Goal: Information Seeking & Learning: Check status

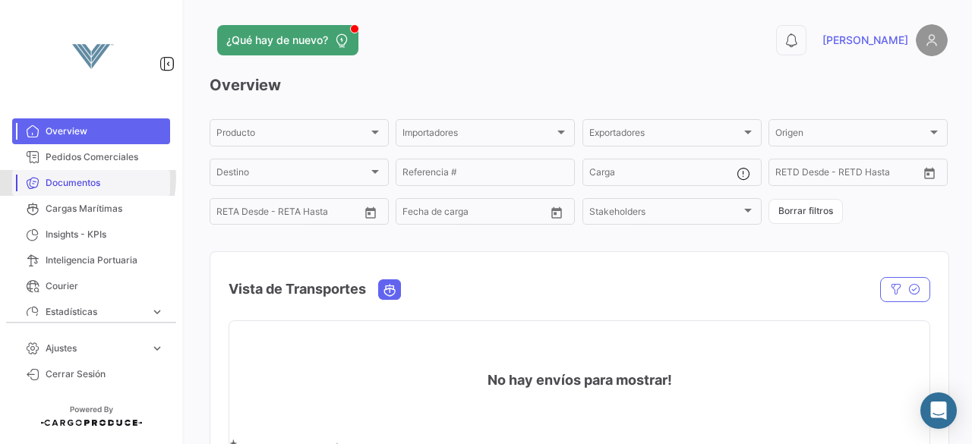
click at [83, 179] on span "Documentos" at bounding box center [105, 183] width 119 height 14
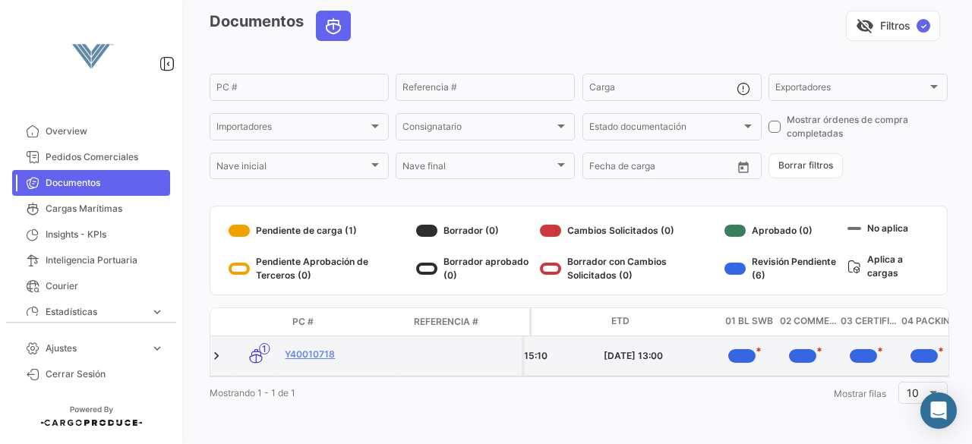
scroll to position [0, 623]
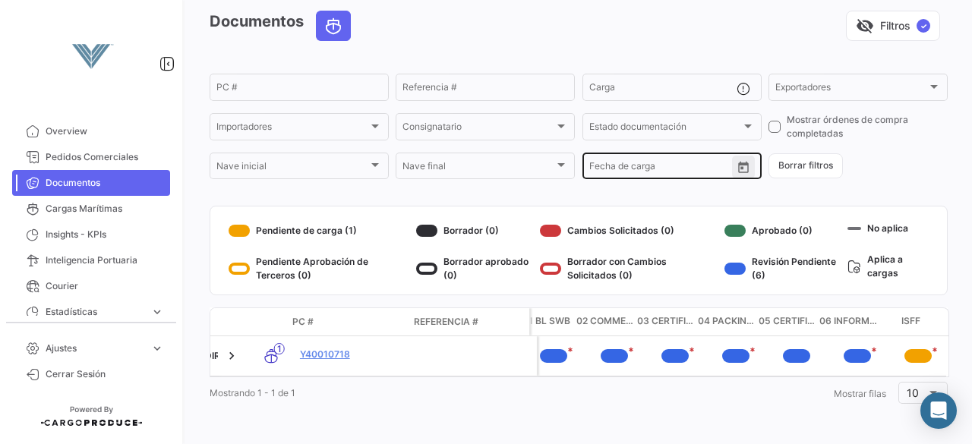
click at [742, 161] on icon "Open calendar" at bounding box center [743, 166] width 11 height 11
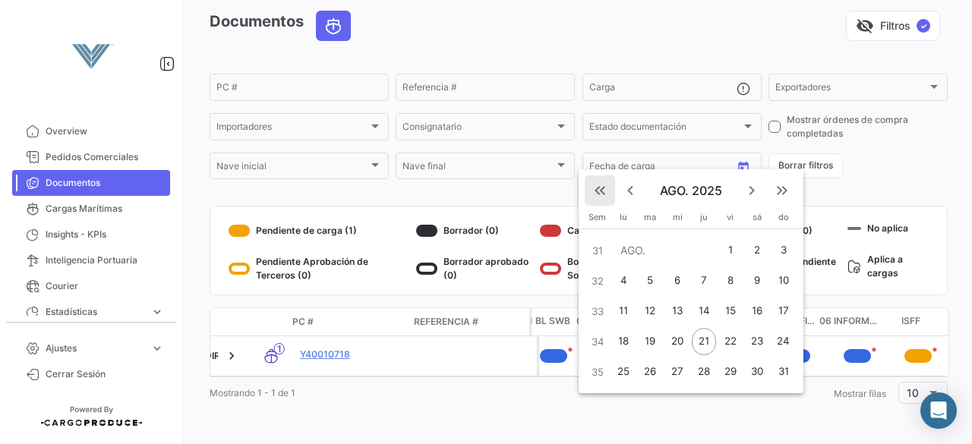
click at [605, 187] on mat-icon "keyboard_double_arrow_left" at bounding box center [600, 191] width 18 height 18
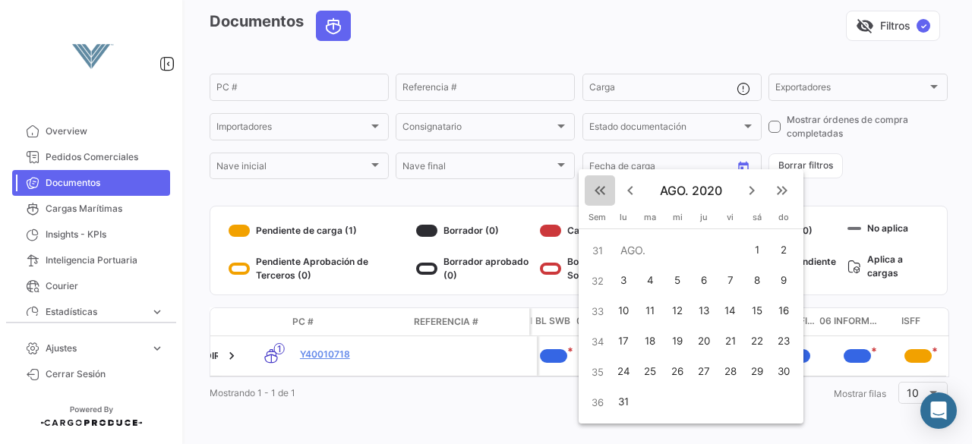
click at [605, 187] on mat-icon "keyboard_double_arrow_left" at bounding box center [600, 191] width 18 height 18
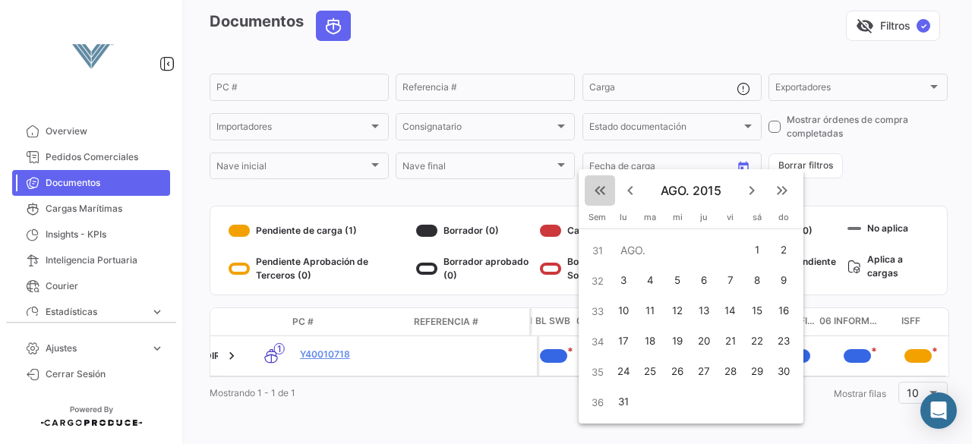
click at [605, 187] on mat-icon "keyboard_double_arrow_left" at bounding box center [600, 191] width 18 height 18
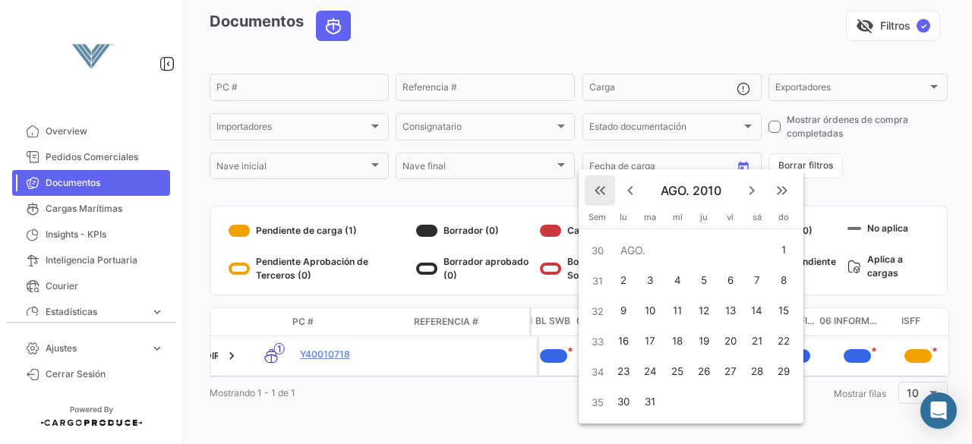
click at [605, 187] on mat-icon "keyboard_double_arrow_left" at bounding box center [600, 191] width 18 height 18
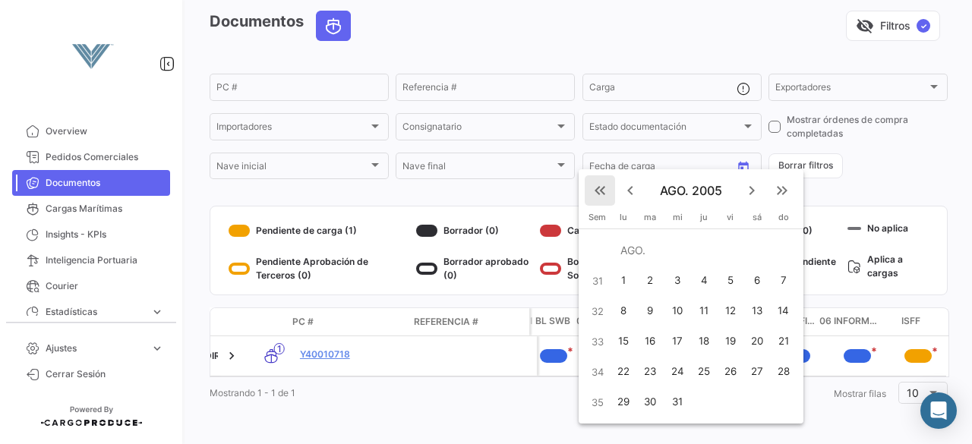
click at [605, 187] on mat-icon "keyboard_double_arrow_left" at bounding box center [600, 191] width 18 height 18
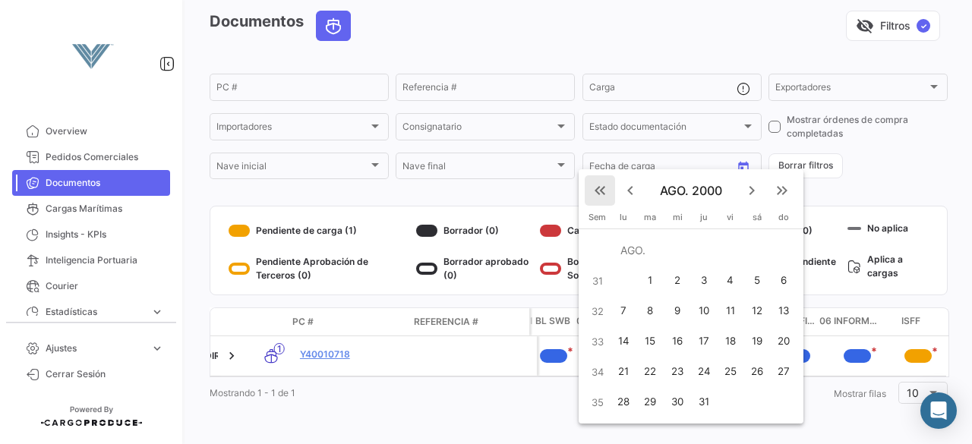
click at [605, 187] on mat-icon "keyboard_double_arrow_left" at bounding box center [600, 191] width 18 height 18
drag, startPoint x: 605, startPoint y: 187, endPoint x: 786, endPoint y: 187, distance: 180.8
click at [786, 187] on div "keyboard_double_arrow_left keyboard_arrow_left AGO. 1999 keyboard_arrow_right k…" at bounding box center [691, 190] width 225 height 43
click at [786, 187] on mat-icon "keyboard_double_arrow_right" at bounding box center [782, 191] width 18 height 18
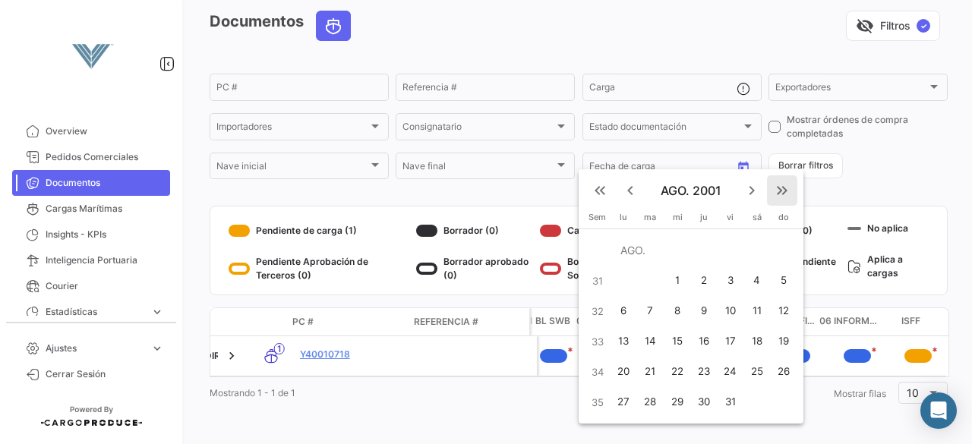
click at [786, 187] on mat-icon "keyboard_double_arrow_right" at bounding box center [782, 191] width 18 height 18
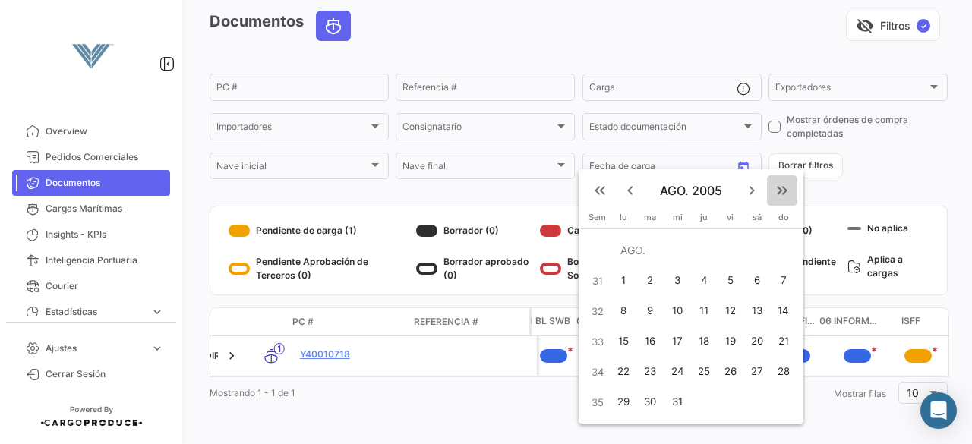
click at [786, 187] on mat-icon "keyboard_double_arrow_right" at bounding box center [782, 191] width 18 height 18
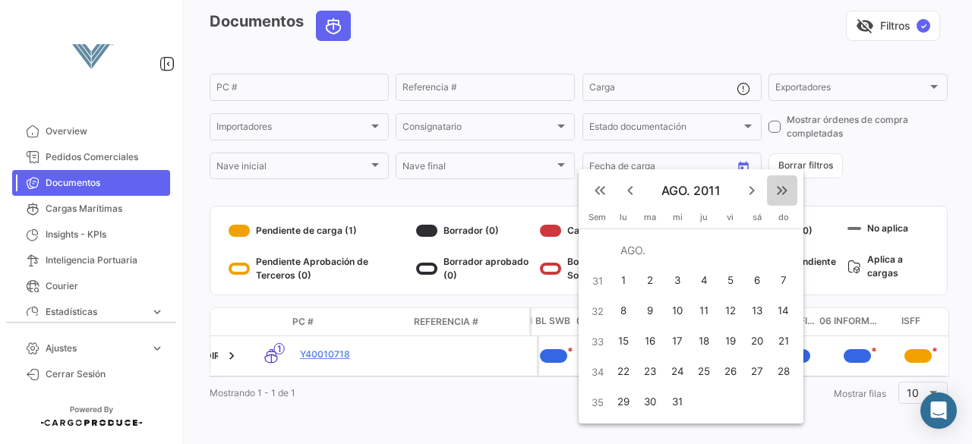
click at [786, 187] on mat-icon "keyboard_double_arrow_right" at bounding box center [782, 191] width 18 height 18
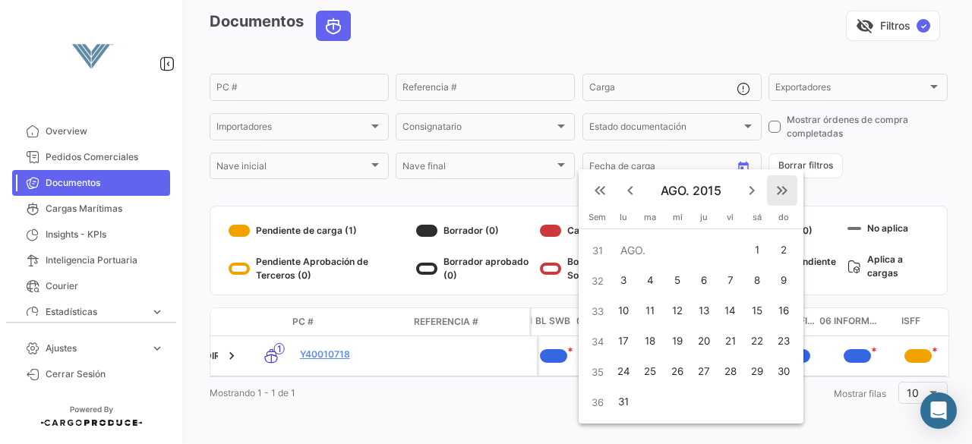
click at [786, 187] on mat-icon "keyboard_double_arrow_right" at bounding box center [782, 191] width 18 height 18
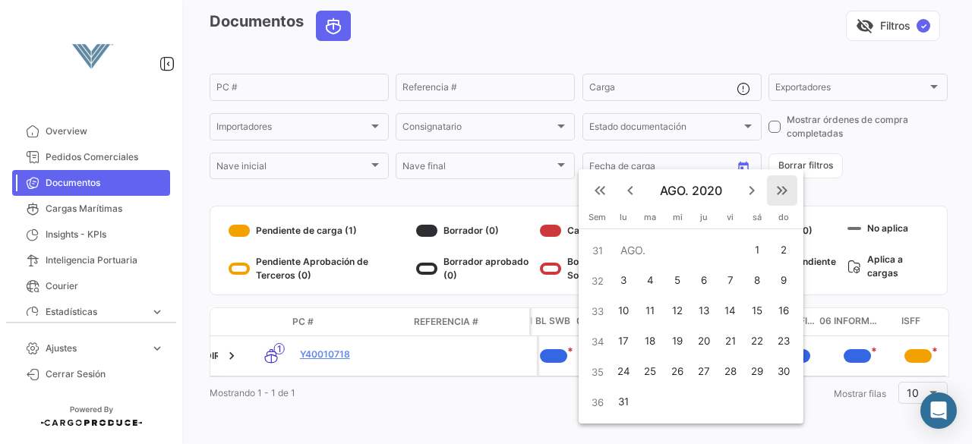
click at [786, 187] on mat-icon "keyboard_double_arrow_right" at bounding box center [782, 191] width 18 height 18
click at [754, 189] on mat-icon "keyboard_arrow_right" at bounding box center [752, 191] width 18 height 18
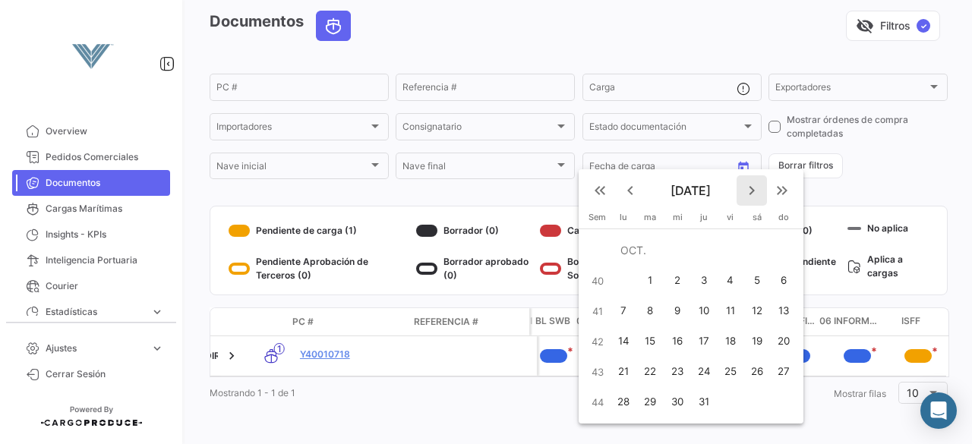
click at [754, 189] on mat-icon "keyboard_arrow_right" at bounding box center [752, 191] width 18 height 18
click at [731, 369] on div "27" at bounding box center [731, 372] width 24 height 27
type input "[DATE]"
click at [754, 378] on div "28" at bounding box center [757, 372] width 24 height 27
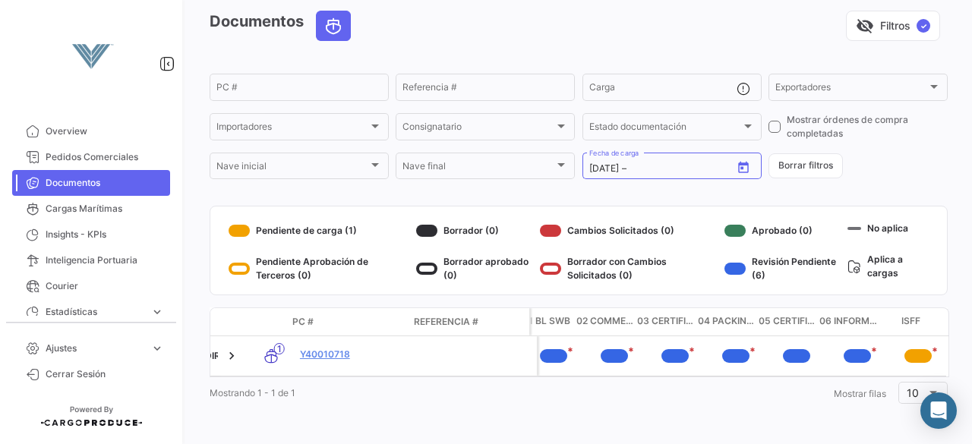
type input "[DATE]"
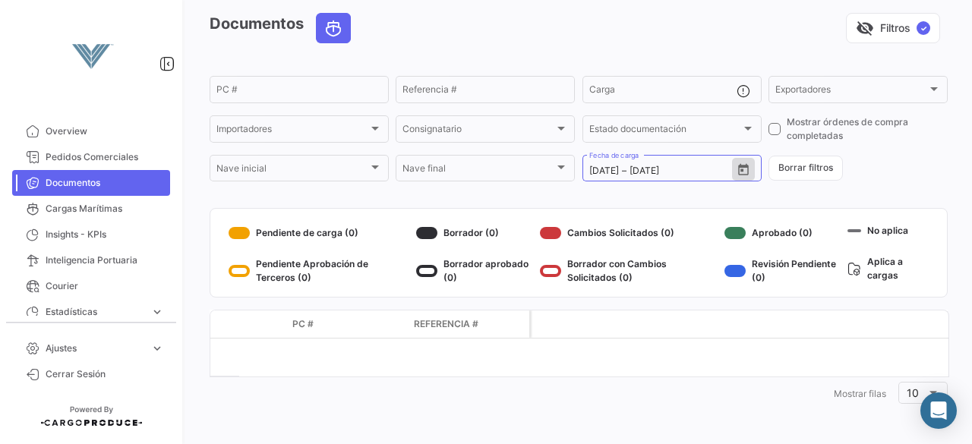
scroll to position [62, 0]
click at [738, 168] on icon "Open calendar" at bounding box center [743, 168] width 11 height 11
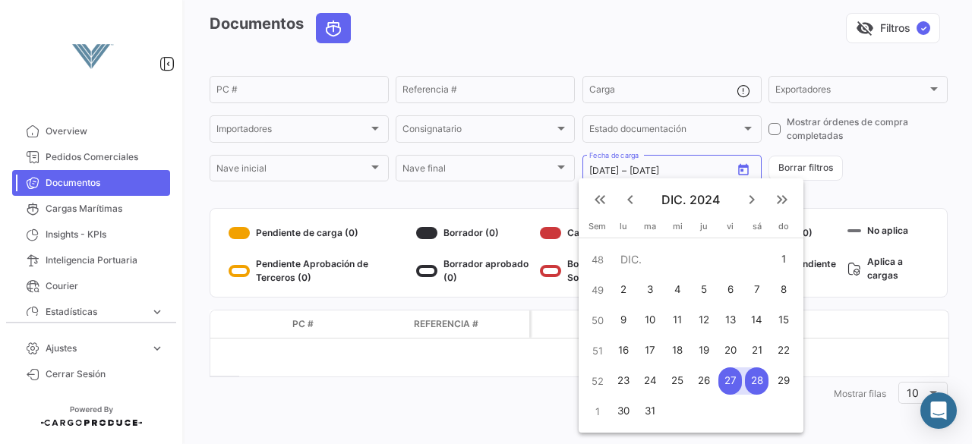
click at [625, 381] on div "23" at bounding box center [624, 381] width 24 height 27
type input "[DATE]"
click at [757, 381] on div "28" at bounding box center [757, 381] width 24 height 27
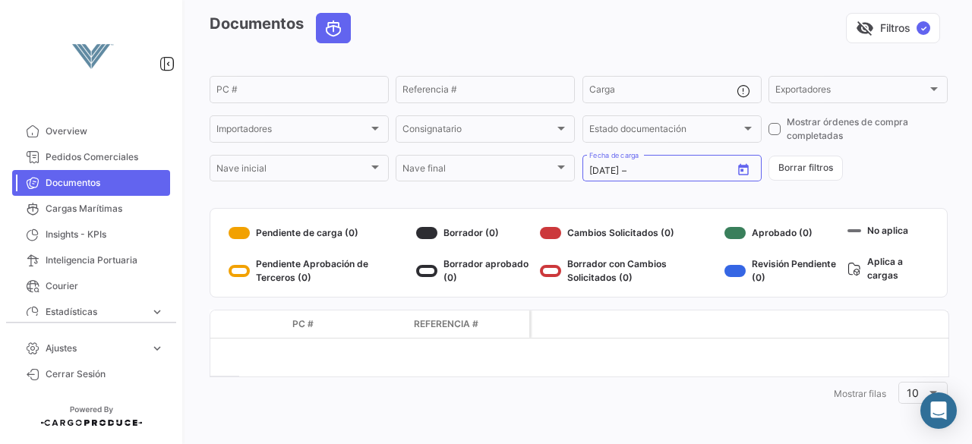
type input "[DATE]"
click at [919, 91] on div "Exportadores" at bounding box center [852, 92] width 152 height 11
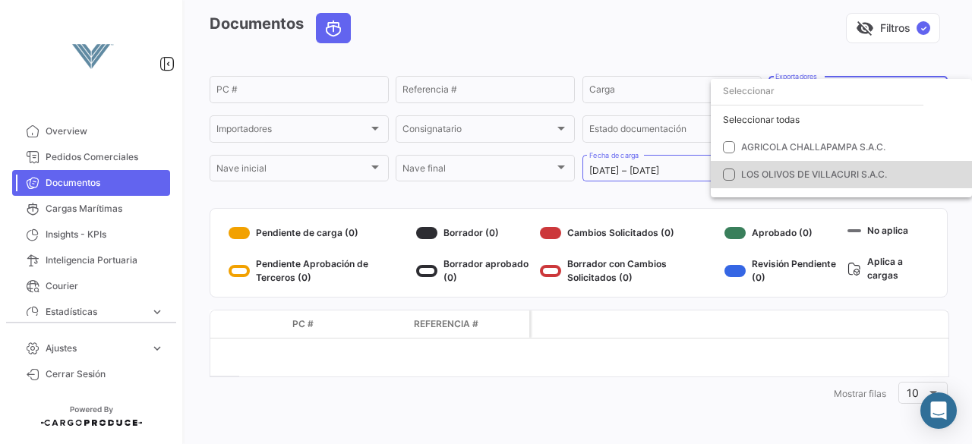
click at [731, 172] on mat-pseudo-checkbox at bounding box center [729, 175] width 12 height 12
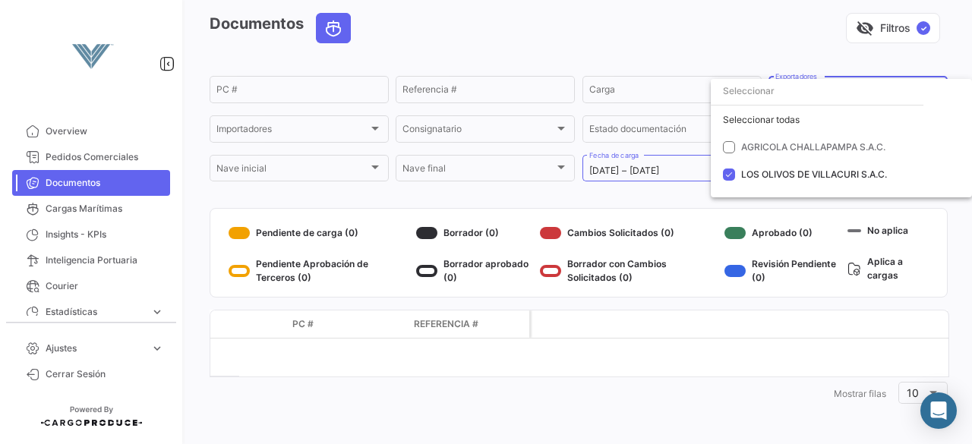
click at [670, 128] on div at bounding box center [486, 222] width 972 height 444
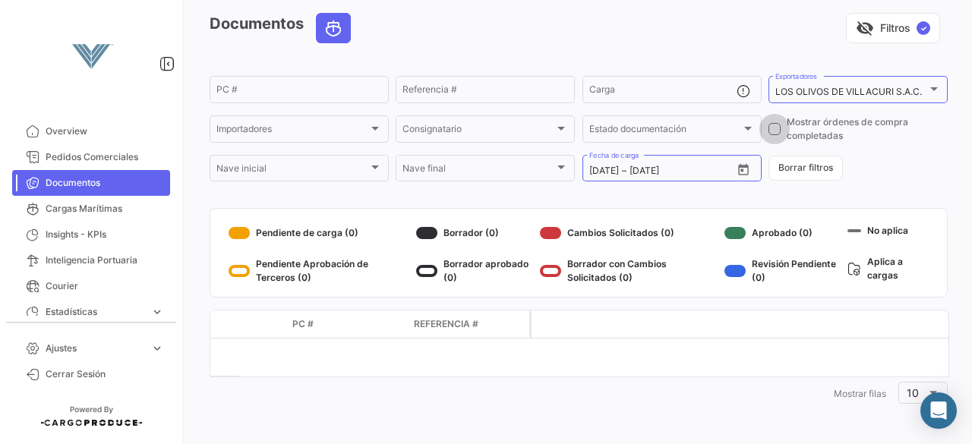
click at [771, 130] on span at bounding box center [775, 129] width 12 height 12
click at [774, 135] on input "Mostrar órdenes de compra completadas" at bounding box center [774, 135] width 1 height 1
click at [770, 128] on span at bounding box center [775, 129] width 12 height 12
click at [774, 135] on input "Mostrar órdenes de compra completadas" at bounding box center [774, 135] width 1 height 1
checkbox input "false"
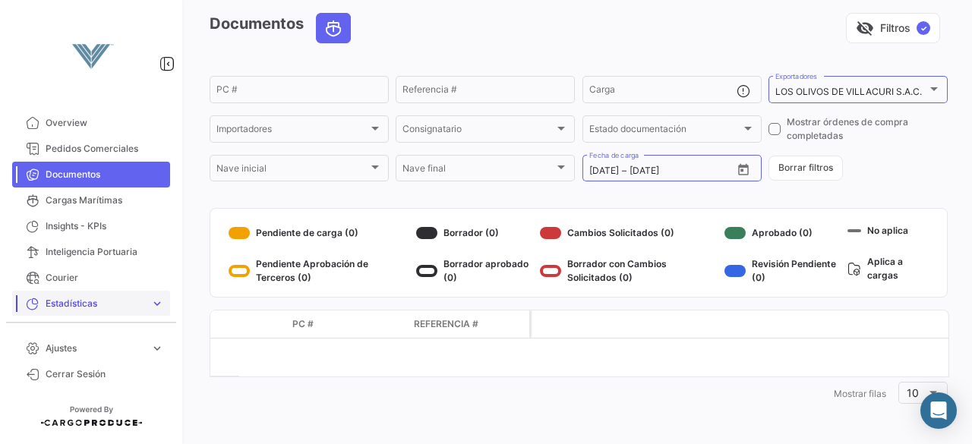
scroll to position [8, 0]
click at [835, 90] on mat-select-trigger "LOS OLIVOS DE VILLACURI S.A.C." at bounding box center [849, 91] width 147 height 11
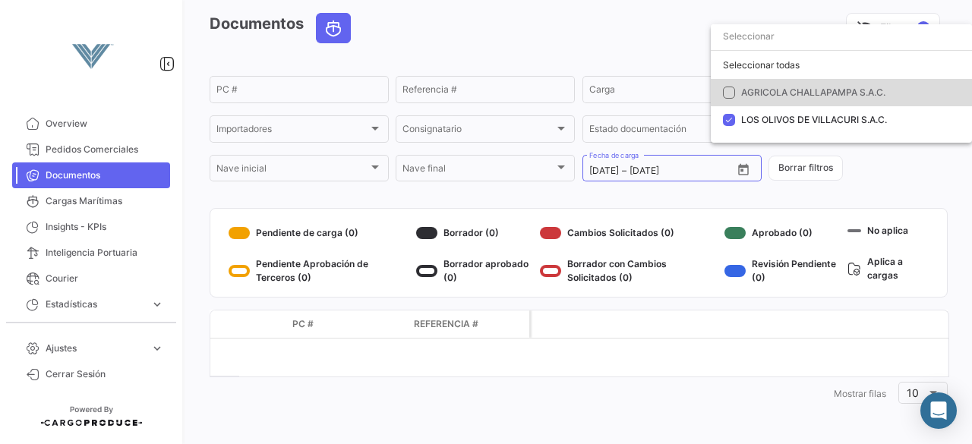
click at [729, 95] on mat-pseudo-checkbox at bounding box center [729, 93] width 12 height 12
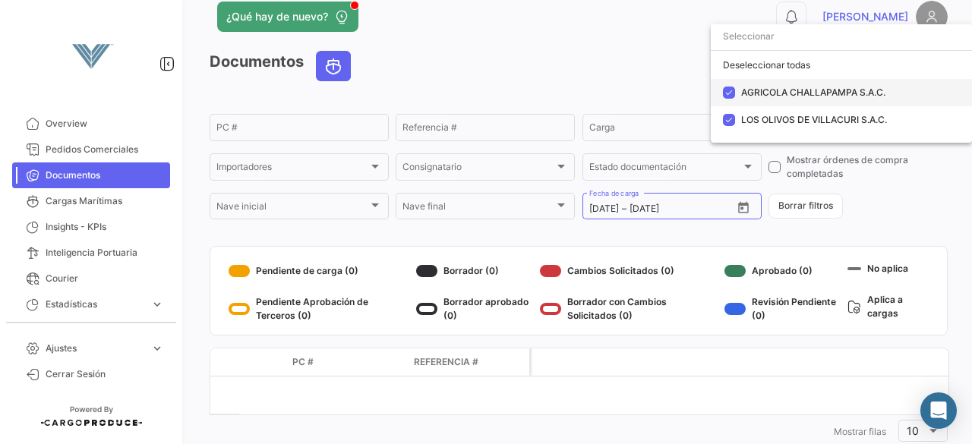
scroll to position [62, 0]
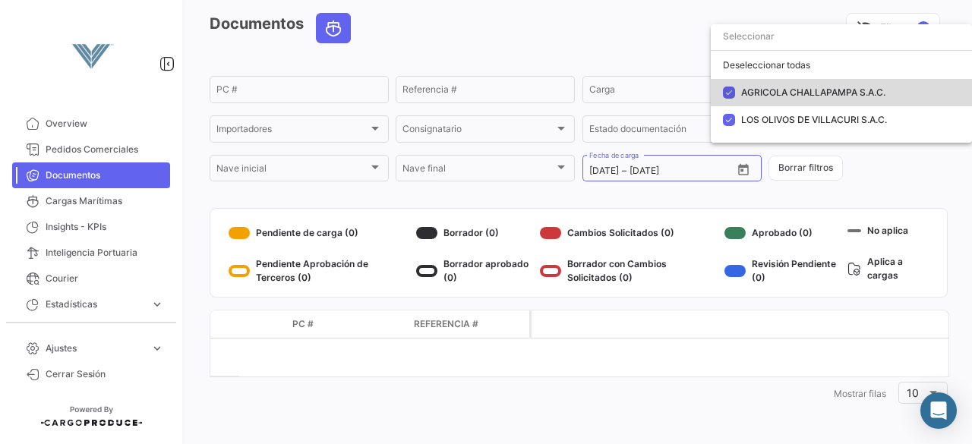
click at [729, 95] on mat-pseudo-checkbox at bounding box center [729, 93] width 12 height 12
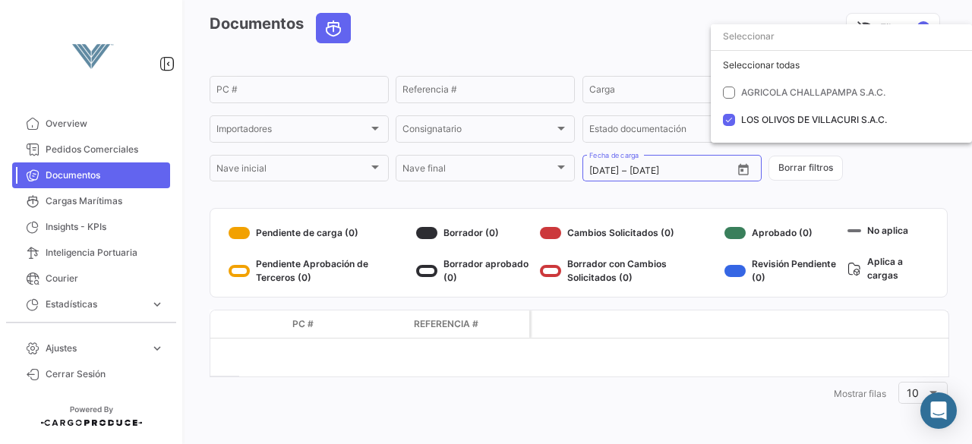
click at [523, 135] on div at bounding box center [486, 222] width 972 height 444
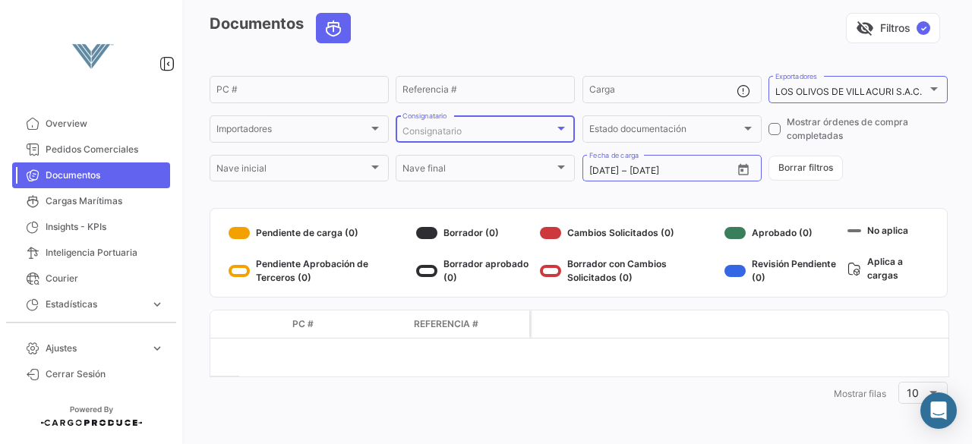
click at [524, 131] on div "Consignatario" at bounding box center [479, 131] width 152 height 11
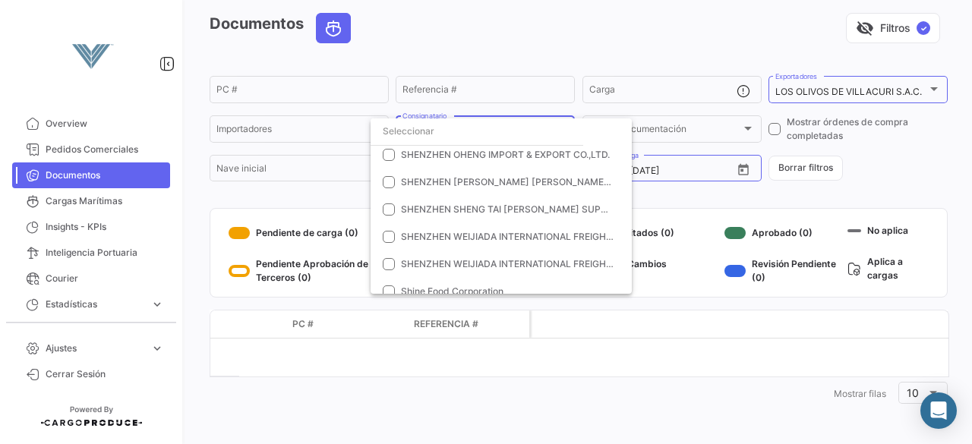
scroll to position [1831, 0]
click at [541, 32] on div at bounding box center [486, 222] width 972 height 444
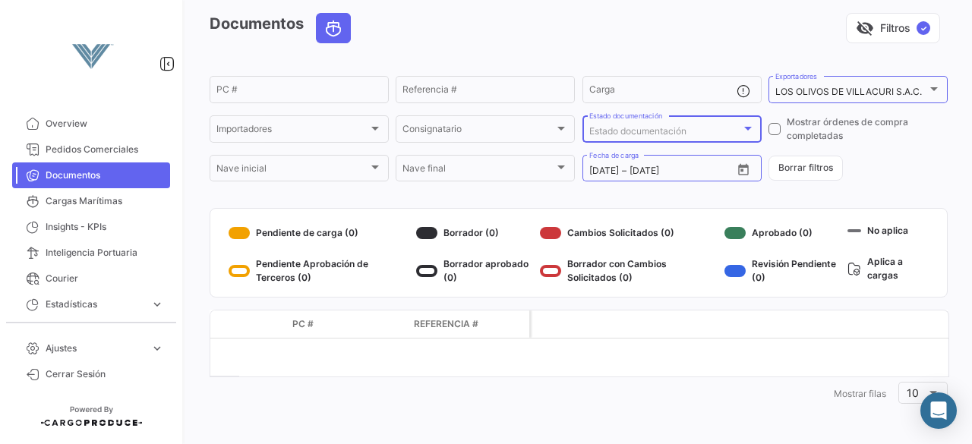
click at [639, 130] on span "Estado documentación" at bounding box center [638, 130] width 97 height 11
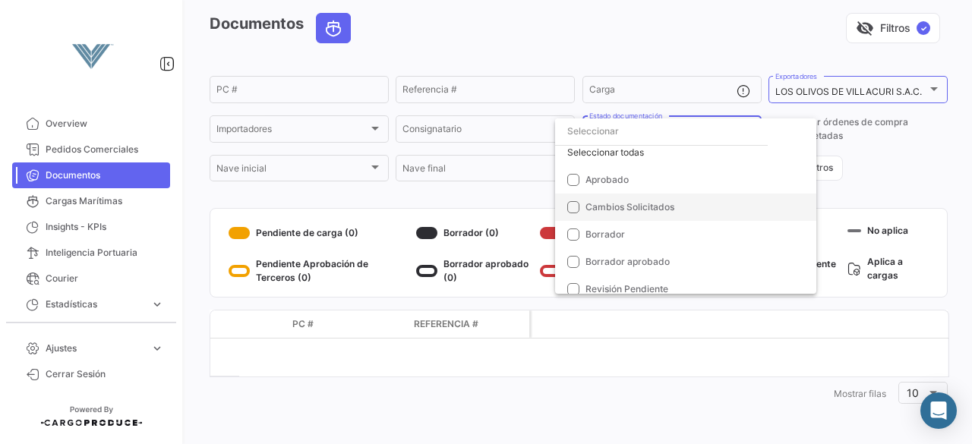
scroll to position [0, 0]
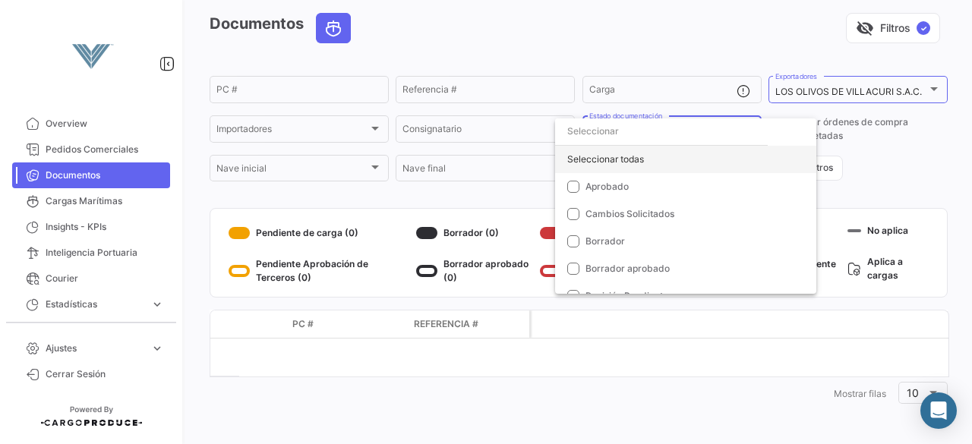
click at [613, 161] on div "Seleccionar todas" at bounding box center [685, 159] width 261 height 27
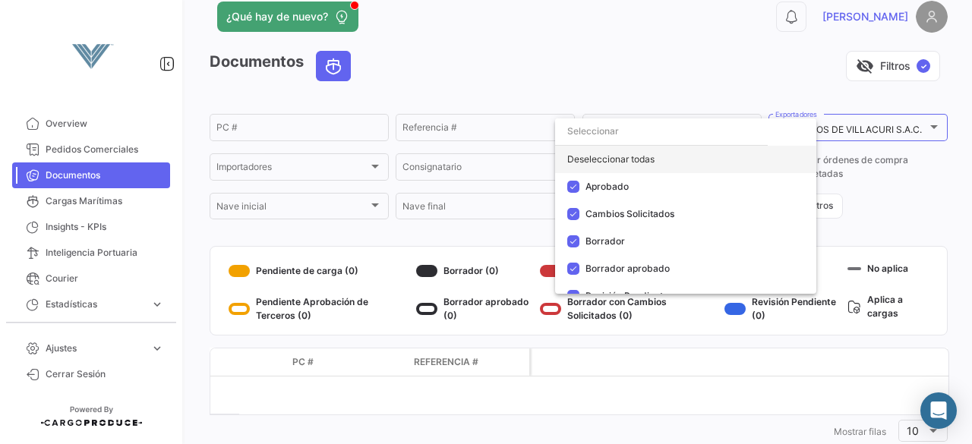
scroll to position [62, 0]
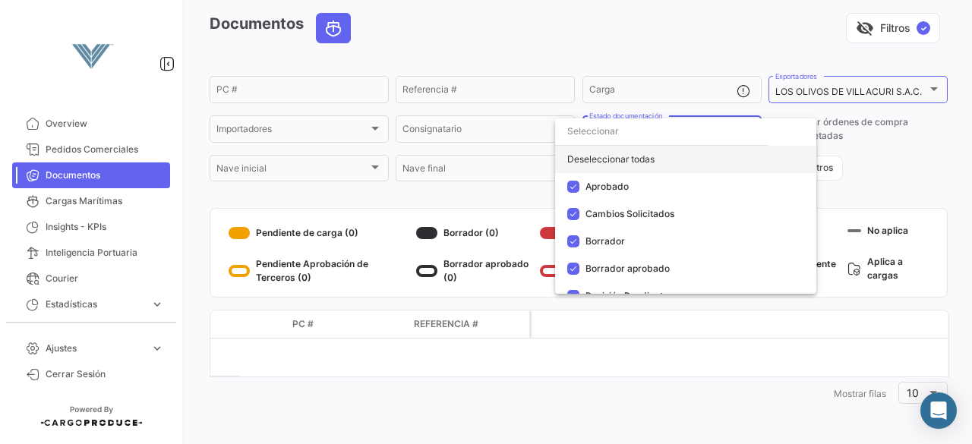
click at [613, 161] on div "Deseleccionar todas" at bounding box center [685, 159] width 261 height 27
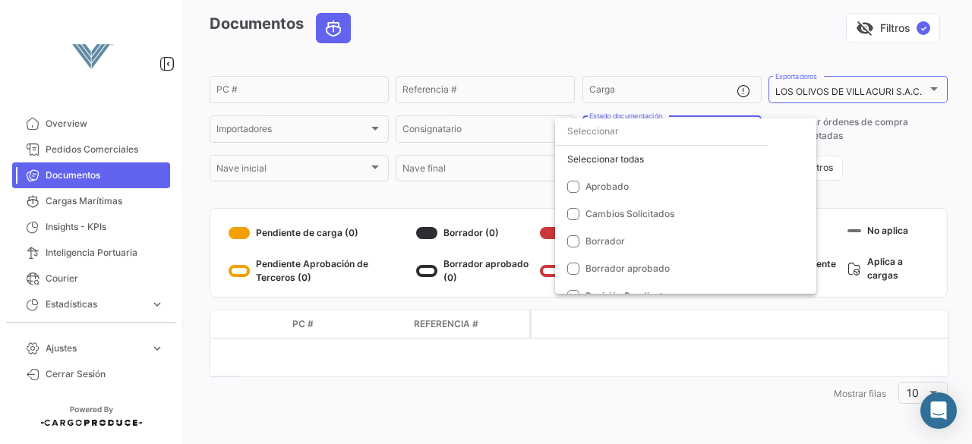
click at [542, 14] on div at bounding box center [486, 222] width 972 height 444
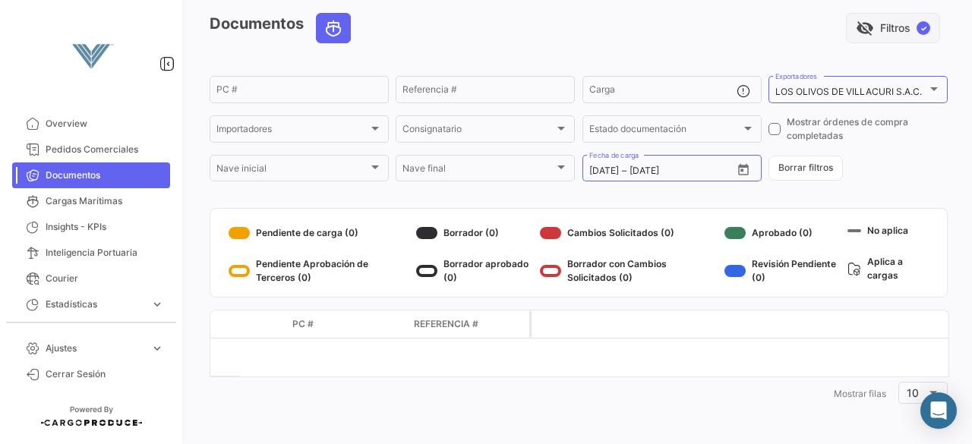
click at [889, 28] on button "visibility_off Filtros ✓" at bounding box center [893, 28] width 94 height 30
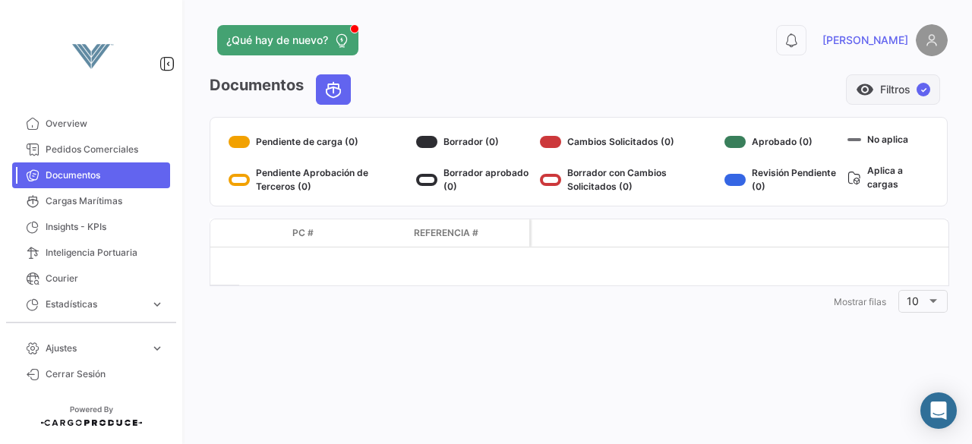
scroll to position [0, 0]
click at [900, 87] on button "visibility Filtros ✓" at bounding box center [893, 89] width 94 height 30
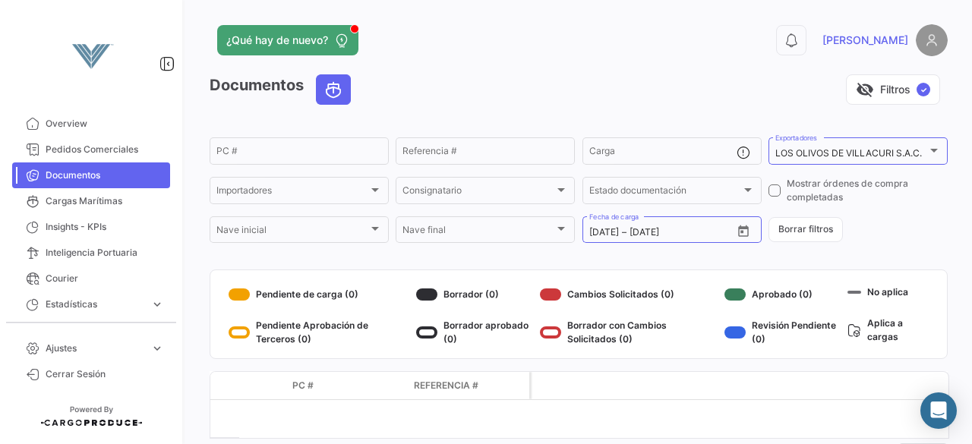
scroll to position [62, 0]
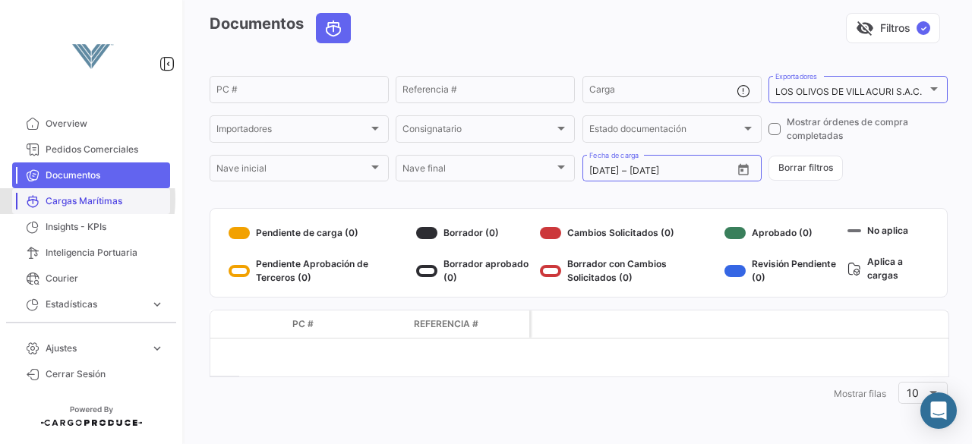
click at [64, 199] on span "Cargas Marítimas" at bounding box center [105, 201] width 119 height 14
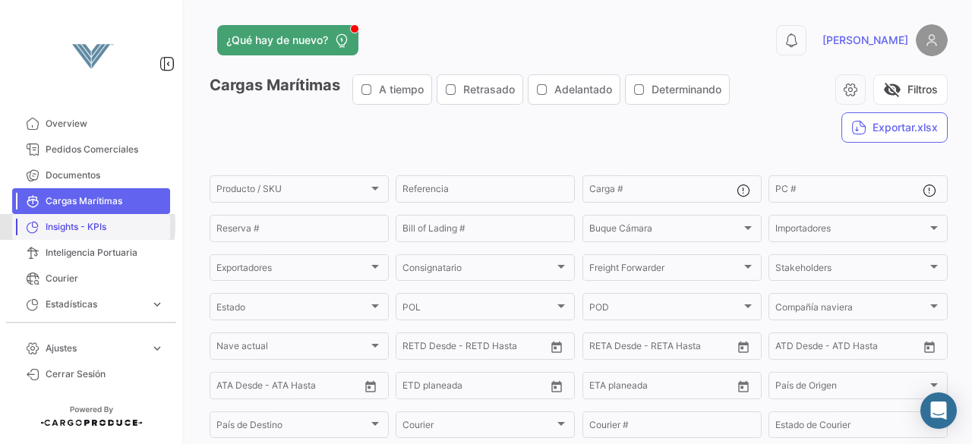
click at [68, 225] on span "Insights - KPIs" at bounding box center [105, 227] width 119 height 14
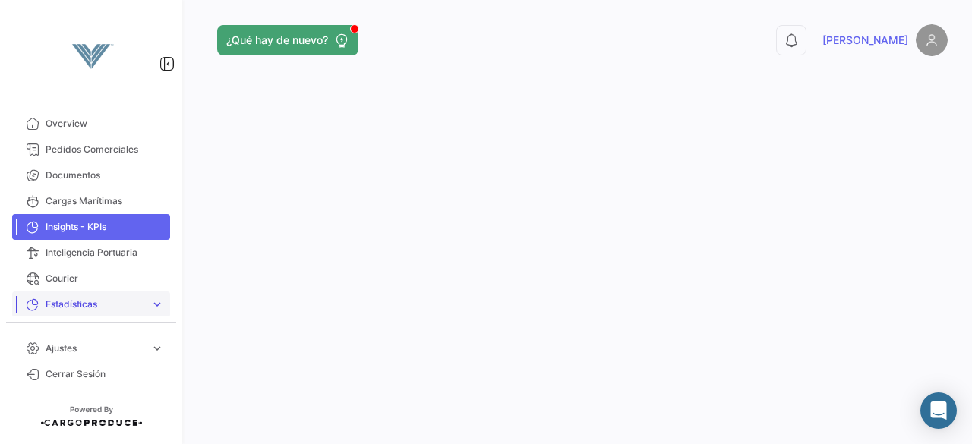
click at [71, 296] on link "Estadísticas expand_more" at bounding box center [91, 305] width 158 height 26
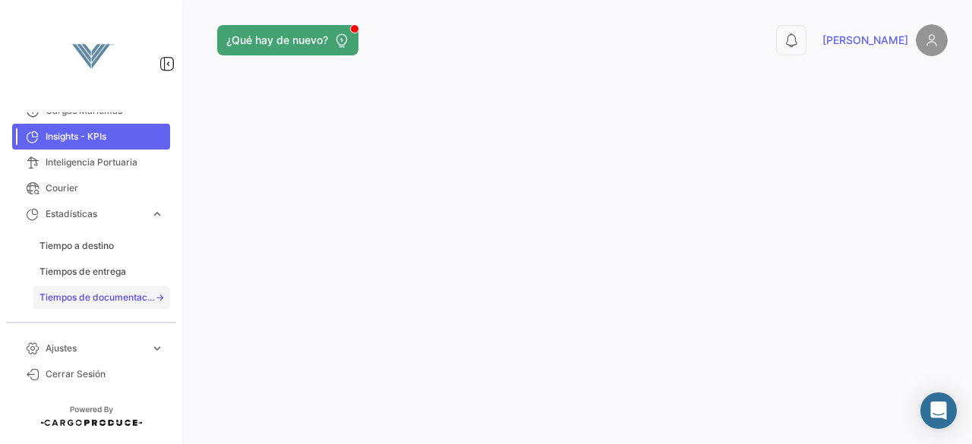
click at [88, 298] on span "Tiempos de documentación" at bounding box center [97, 298] width 115 height 14
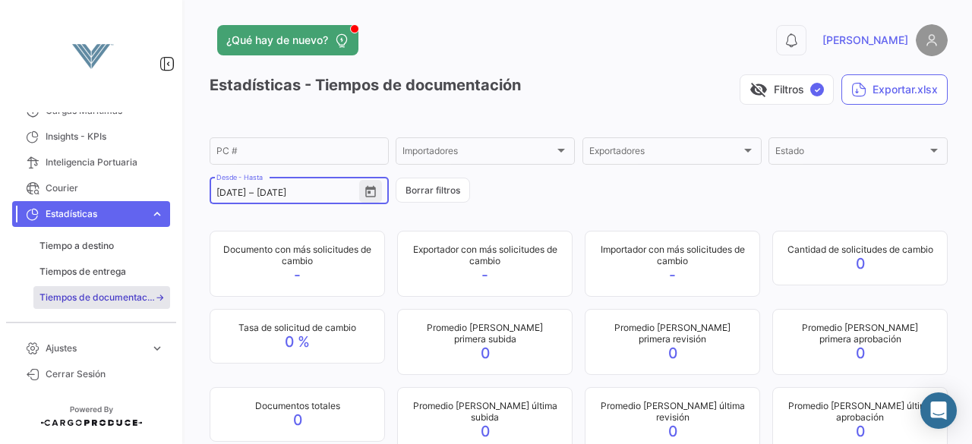
click at [367, 194] on icon "Open calendar" at bounding box center [370, 191] width 11 height 11
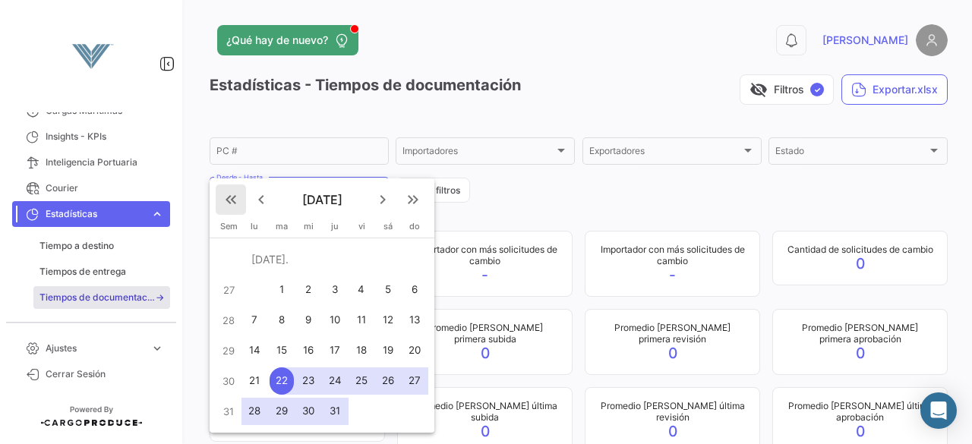
click at [232, 196] on mat-icon "keyboard_double_arrow_left" at bounding box center [231, 200] width 18 height 18
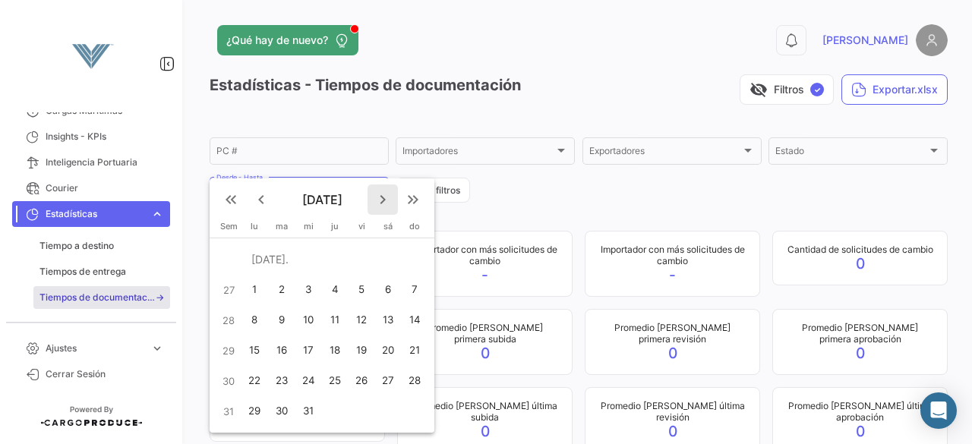
click at [383, 201] on mat-icon "keyboard_arrow_right" at bounding box center [383, 200] width 18 height 18
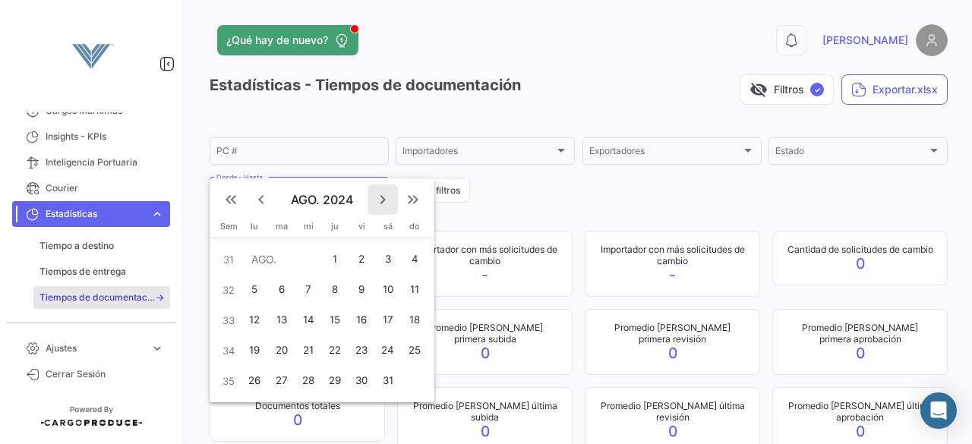
click at [383, 201] on mat-icon "keyboard_arrow_right" at bounding box center [383, 200] width 18 height 18
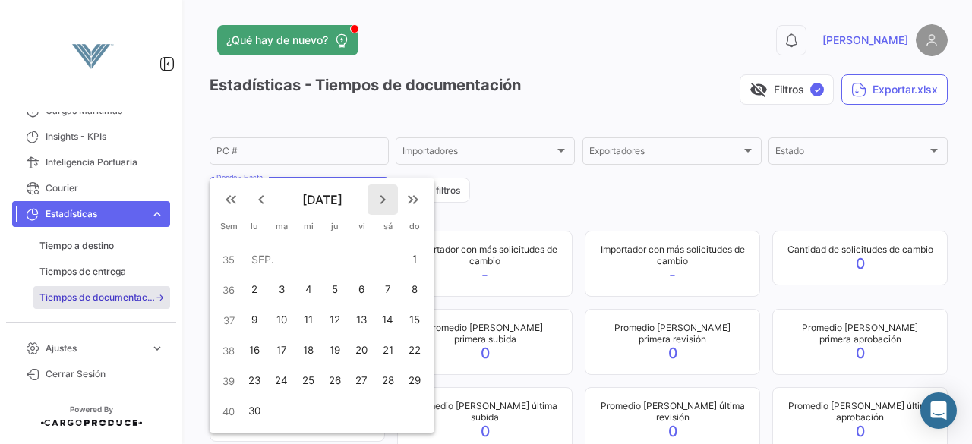
click at [383, 201] on mat-icon "keyboard_arrow_right" at bounding box center [383, 200] width 18 height 18
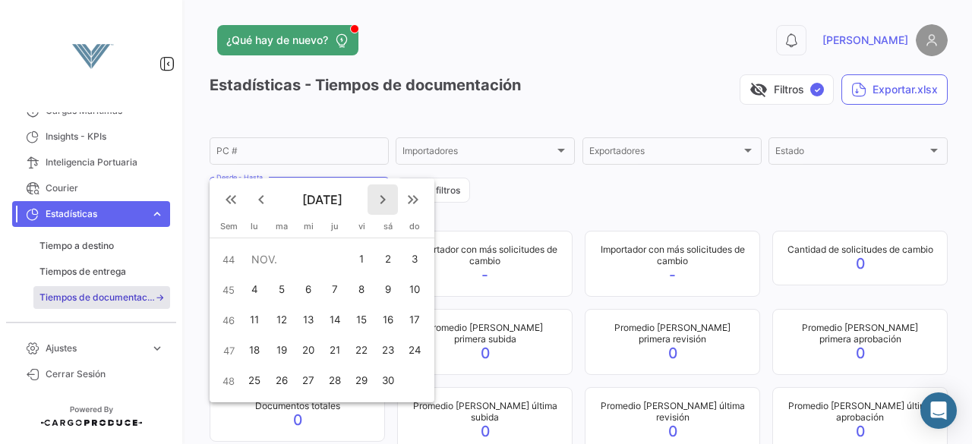
click at [383, 201] on mat-icon "keyboard_arrow_right" at bounding box center [383, 200] width 18 height 18
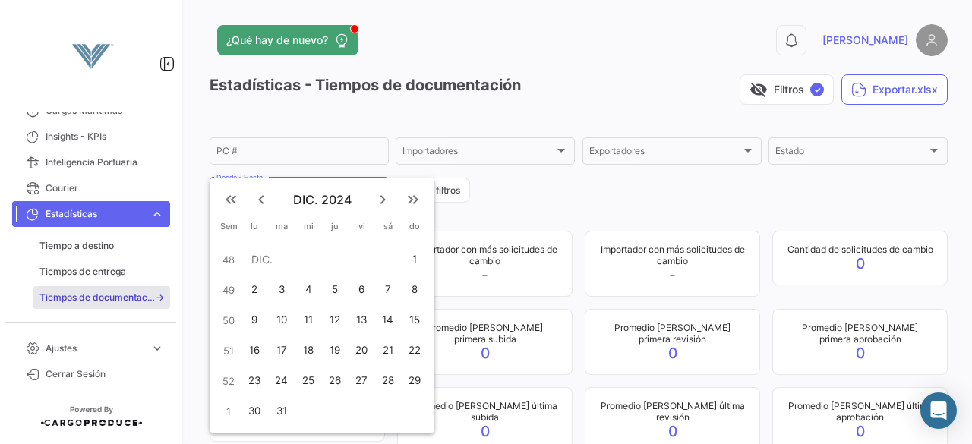
click at [254, 375] on div "23" at bounding box center [255, 381] width 24 height 27
type input "[DATE]"
click at [387, 380] on div "28" at bounding box center [388, 381] width 24 height 27
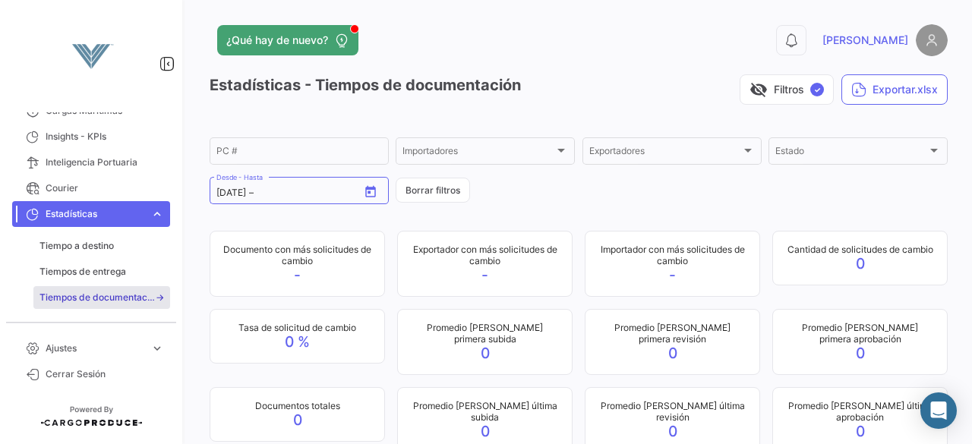
type input "[DATE]"
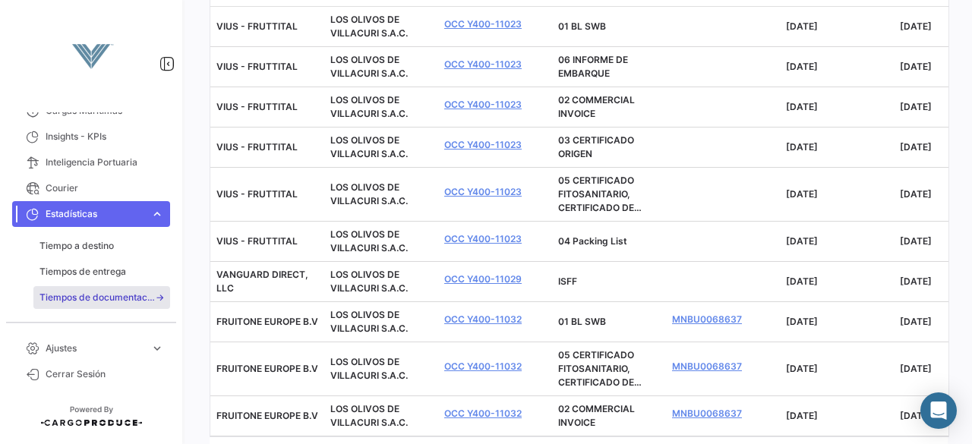
scroll to position [547, 0]
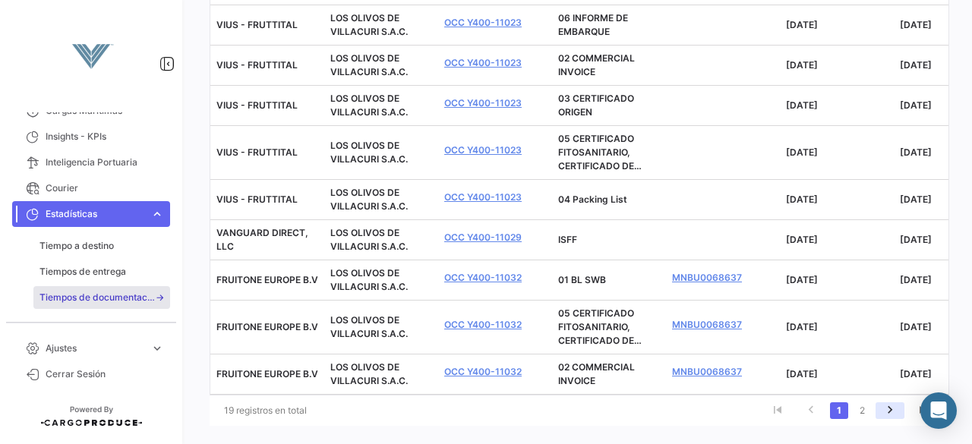
click at [884, 403] on icon "go to next page" at bounding box center [891, 412] width 20 height 18
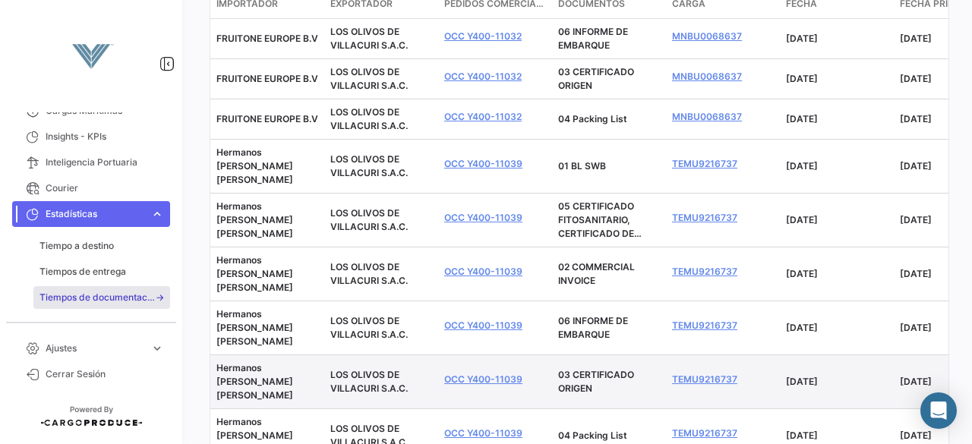
scroll to position [491, 0]
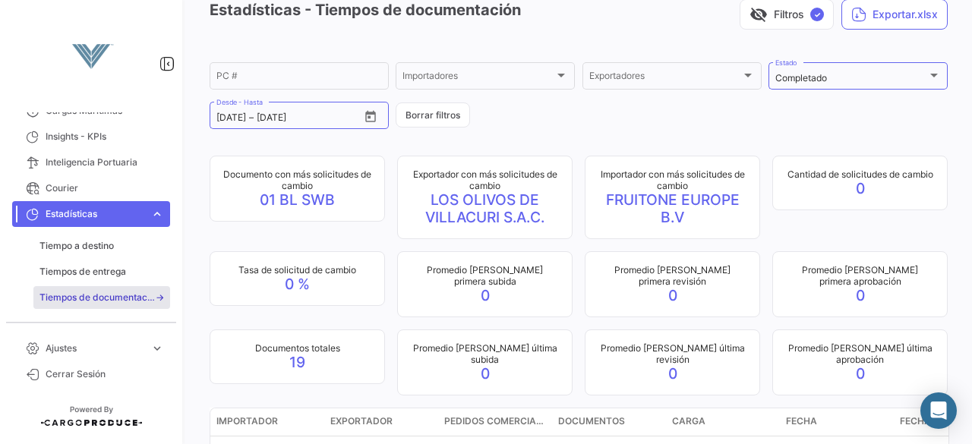
scroll to position [74, 0]
click at [719, 75] on div "Exportadores" at bounding box center [666, 79] width 152 height 11
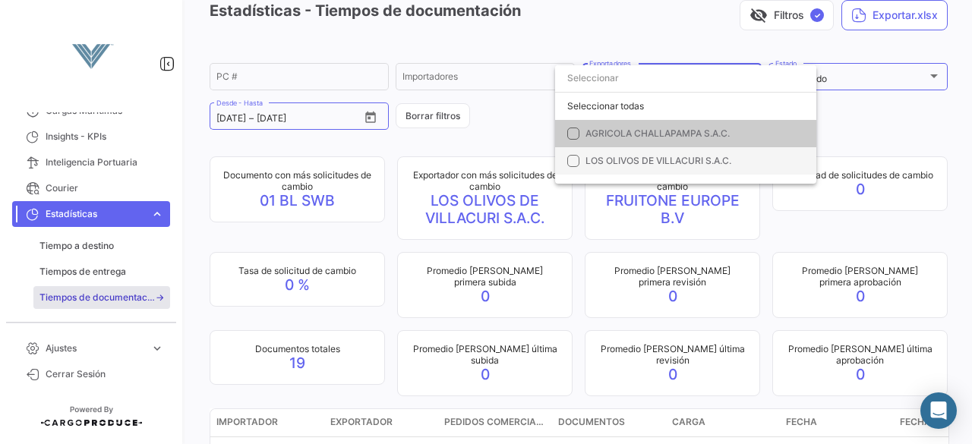
click at [571, 160] on mat-pseudo-checkbox at bounding box center [574, 161] width 12 height 12
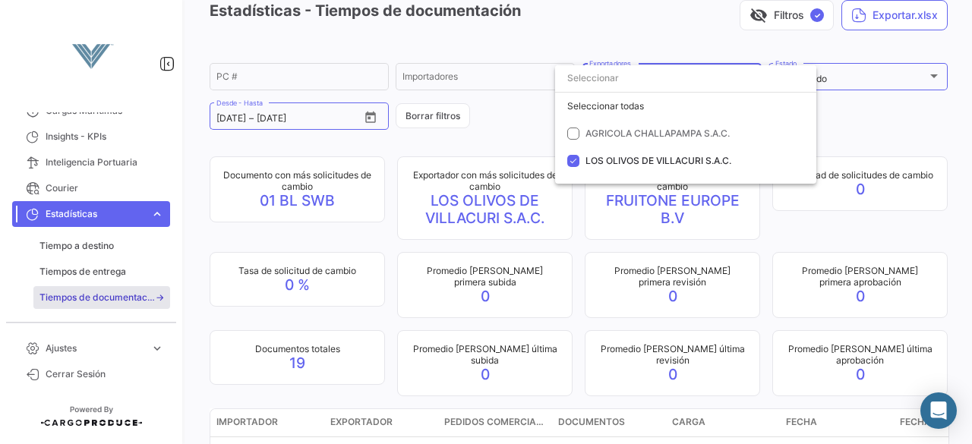
click at [492, 141] on div at bounding box center [486, 222] width 972 height 444
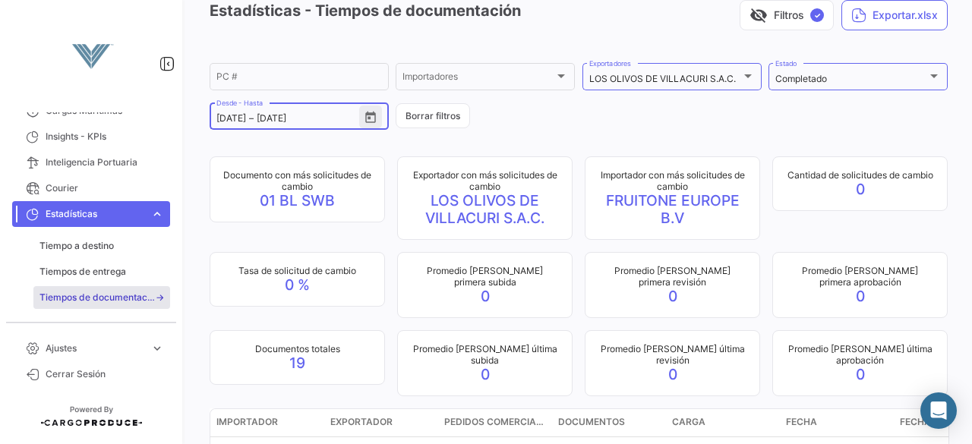
click at [369, 118] on icon "Open calendar" at bounding box center [371, 118] width 14 height 14
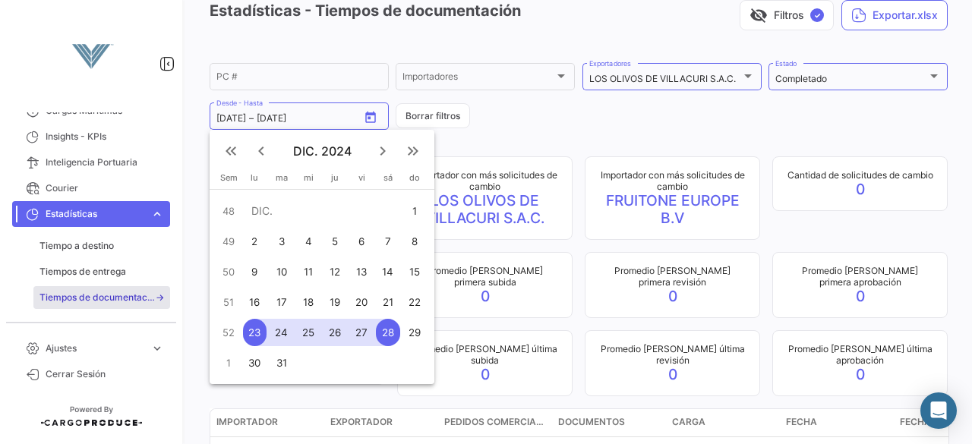
click at [249, 305] on div "16" at bounding box center [255, 302] width 24 height 27
type input "[DATE]"
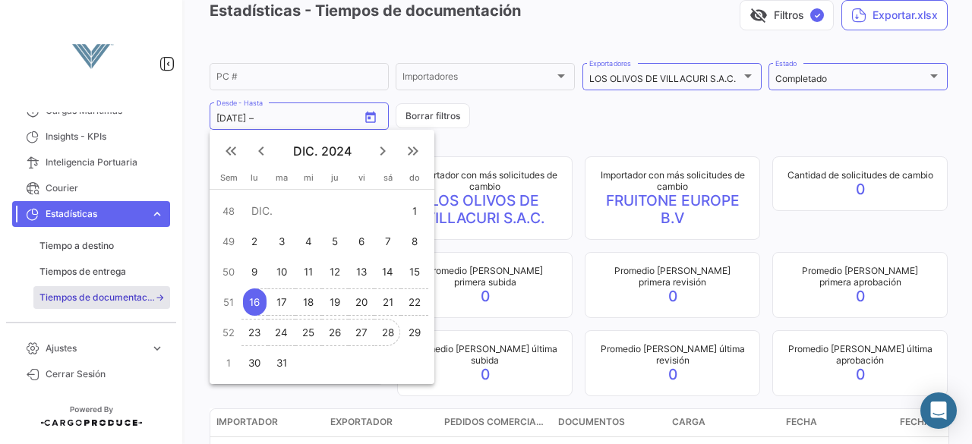
click at [388, 329] on div "28" at bounding box center [388, 332] width 24 height 27
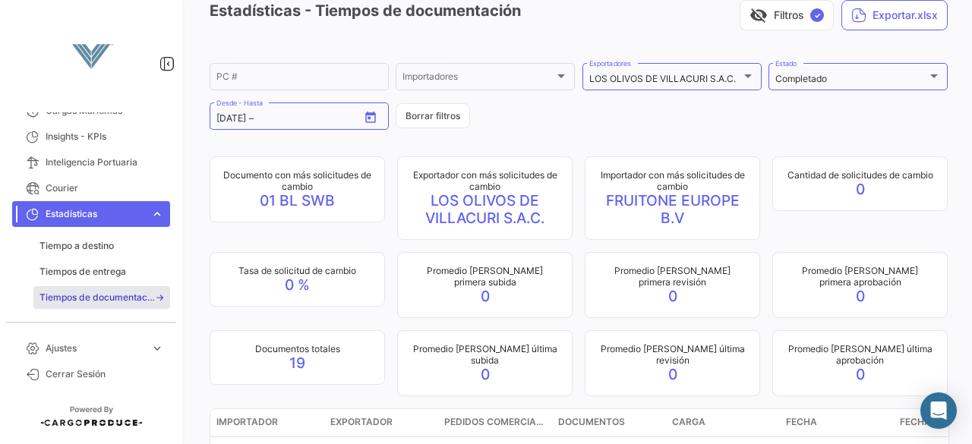
type input "[DATE]"
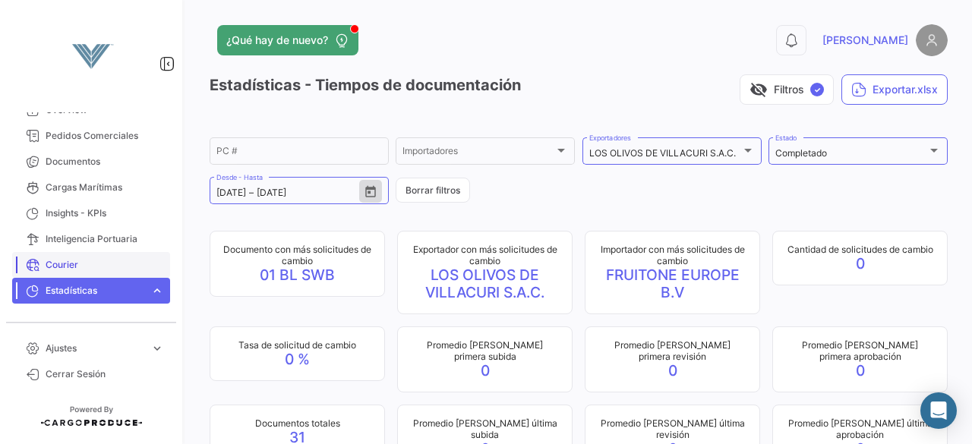
scroll to position [19, 0]
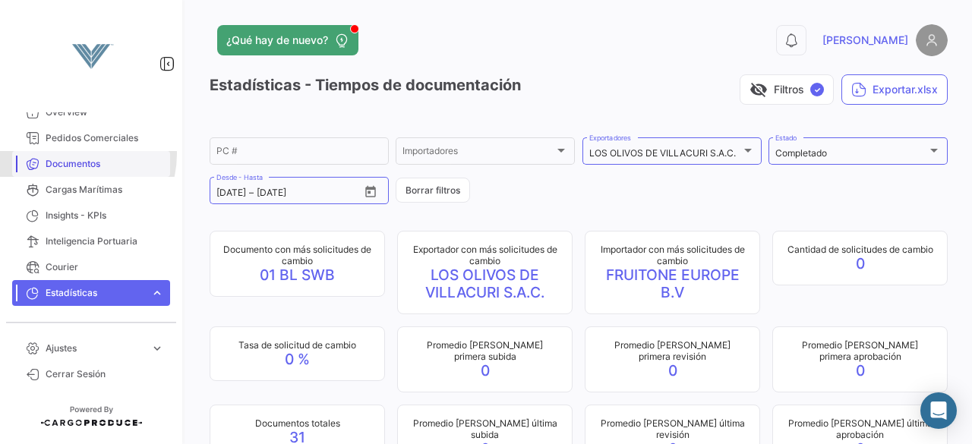
click at [72, 153] on link "Documentos" at bounding box center [91, 164] width 158 height 26
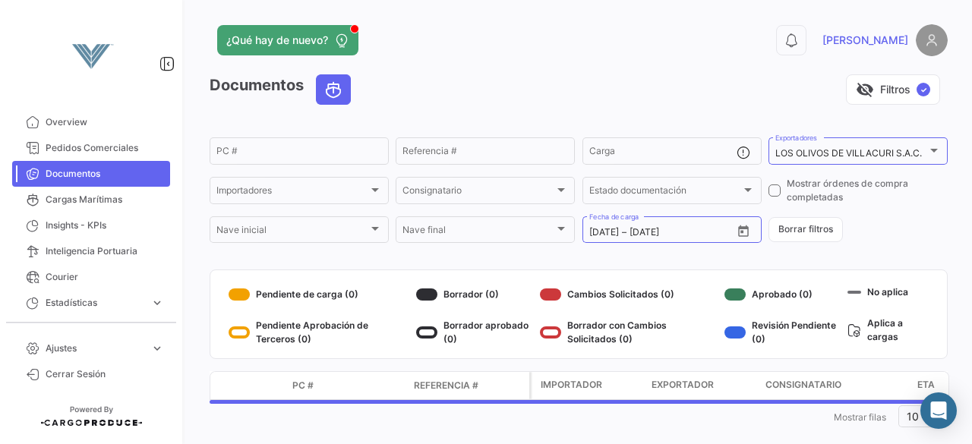
scroll to position [8, 0]
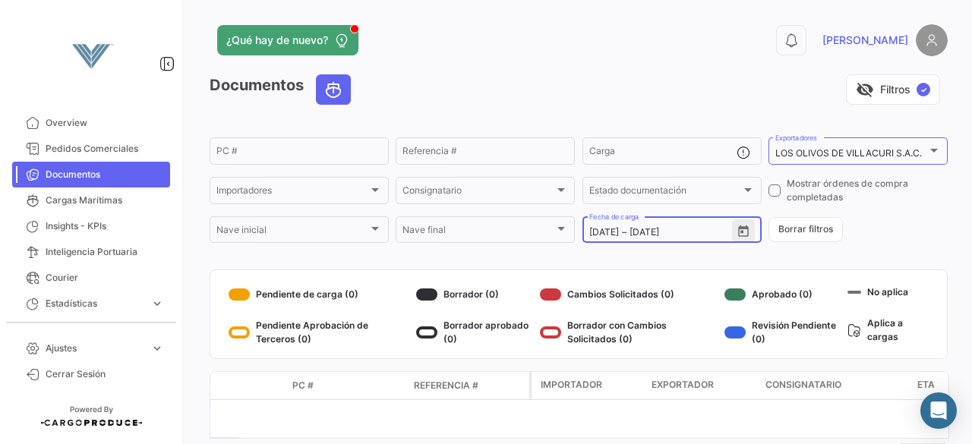
click at [741, 229] on icon "Open calendar" at bounding box center [743, 230] width 11 height 11
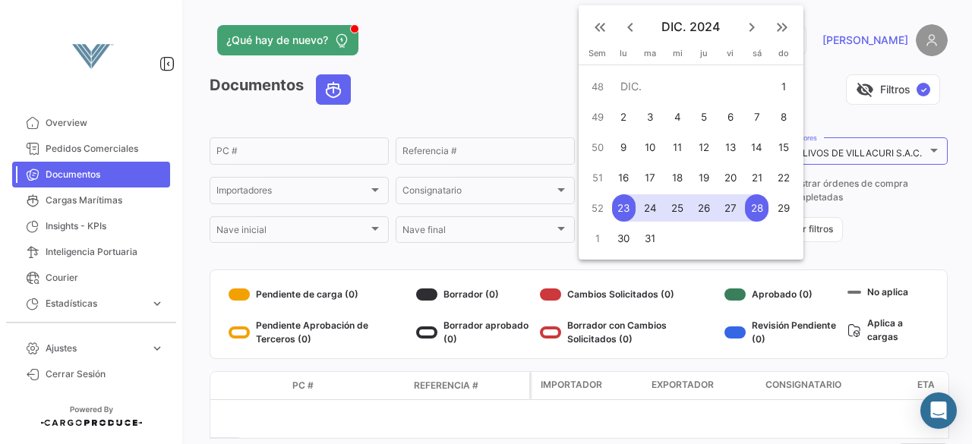
click at [621, 145] on div "9" at bounding box center [624, 147] width 24 height 27
type input "[DATE]"
click at [647, 239] on div "31" at bounding box center [650, 238] width 24 height 27
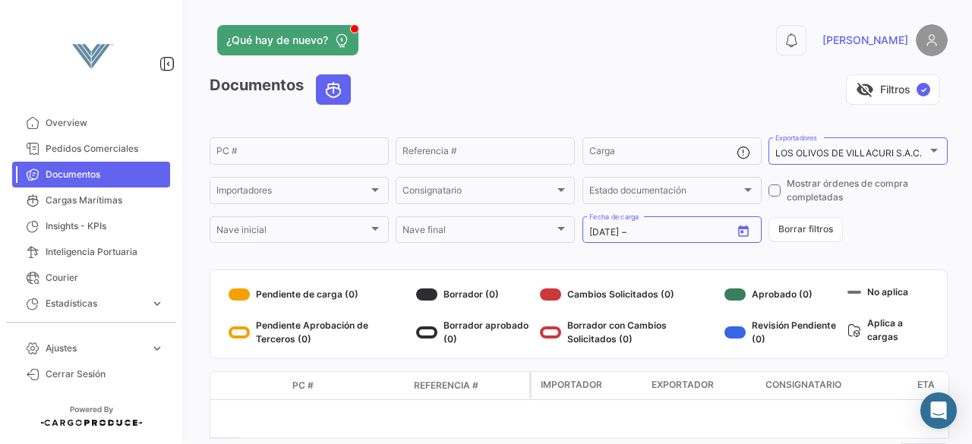
type input "[DATE]"
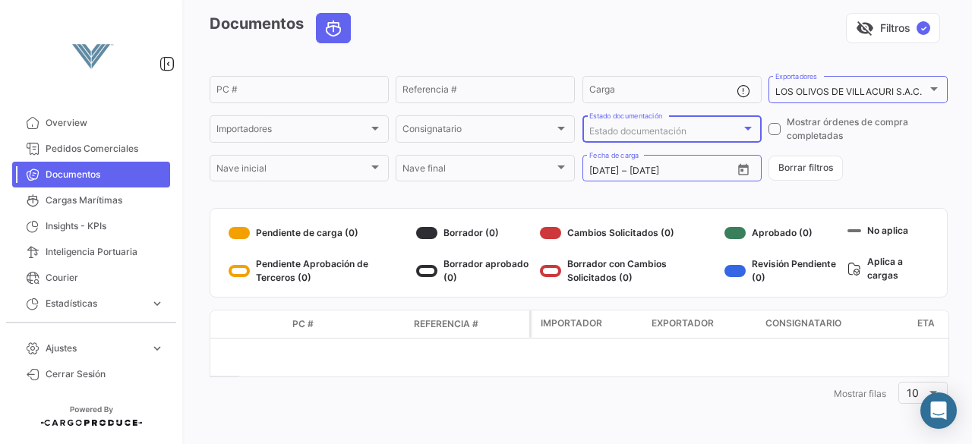
click at [729, 134] on div "Estado documentación" at bounding box center [666, 131] width 152 height 11
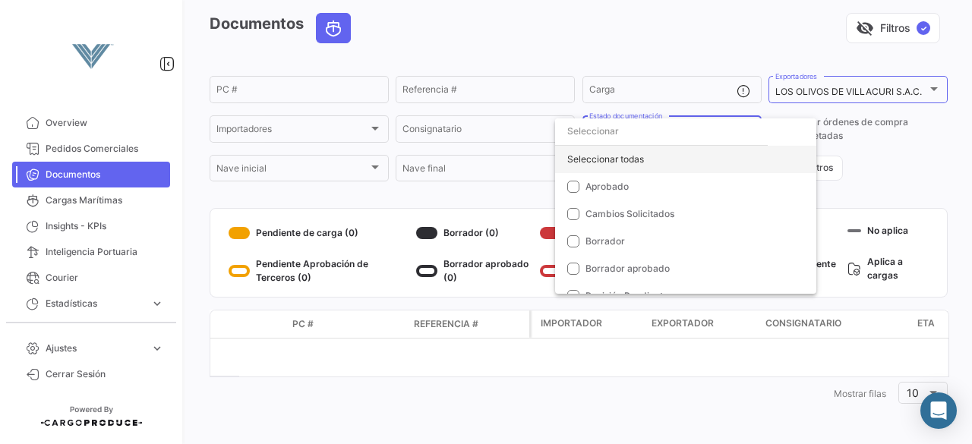
click at [596, 159] on div "Seleccionar todas" at bounding box center [685, 159] width 261 height 27
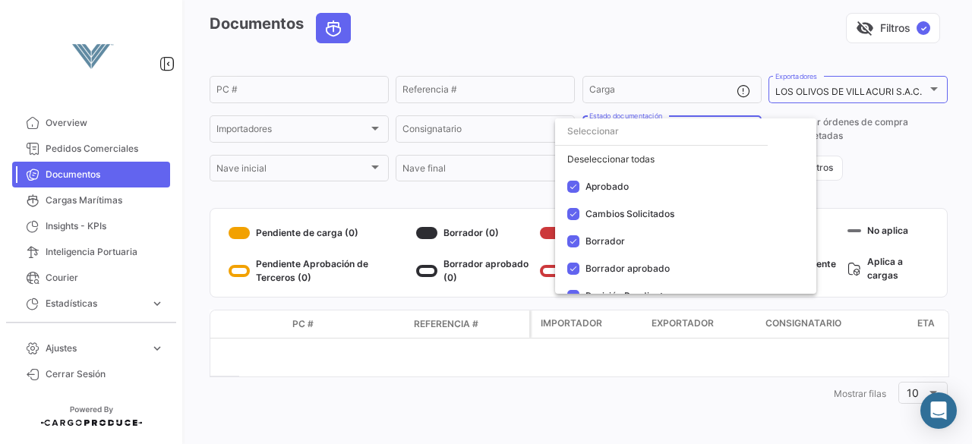
click at [877, 191] on div at bounding box center [486, 222] width 972 height 444
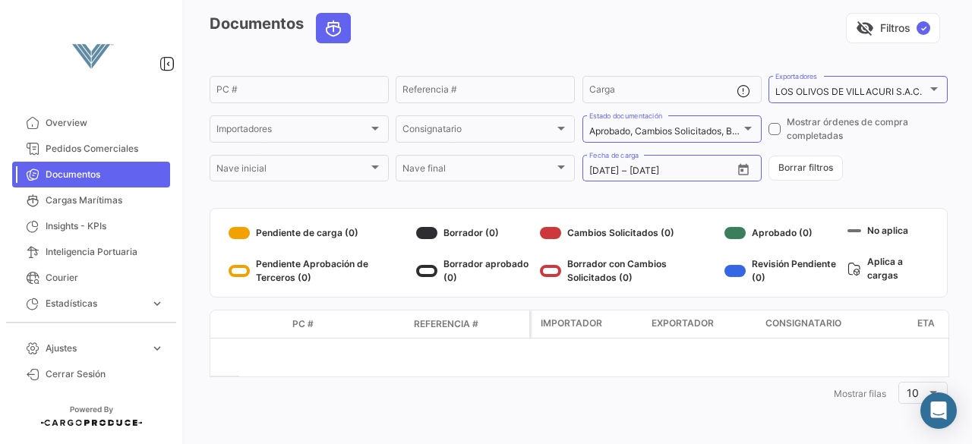
click at [773, 127] on span at bounding box center [775, 129] width 12 height 12
click at [774, 135] on input "Mostrar órdenes de compra completadas" at bounding box center [774, 135] width 1 height 1
checkbox input "true"
click at [85, 192] on link "Cargas Marítimas" at bounding box center [91, 201] width 158 height 26
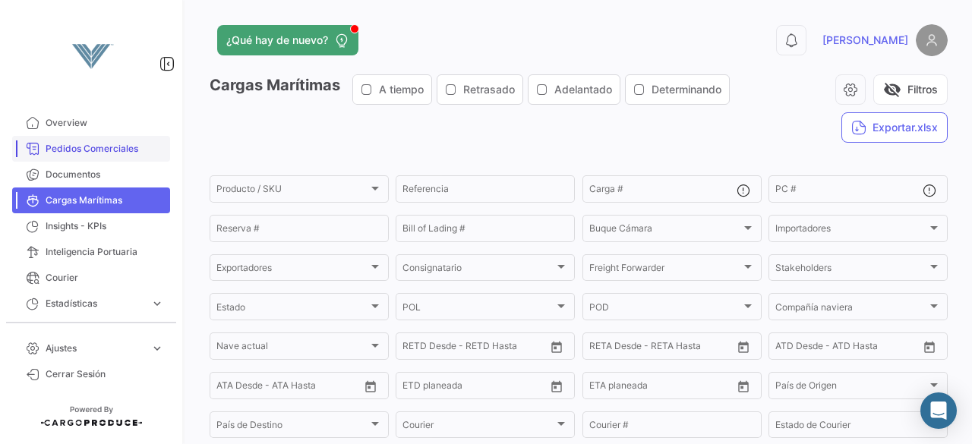
click at [85, 151] on span "Pedidos Comerciales" at bounding box center [105, 149] width 119 height 14
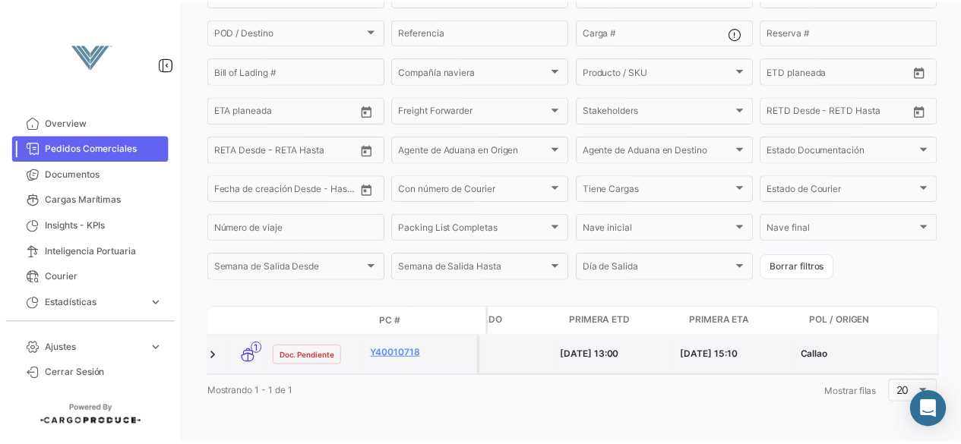
scroll to position [0, 1685]
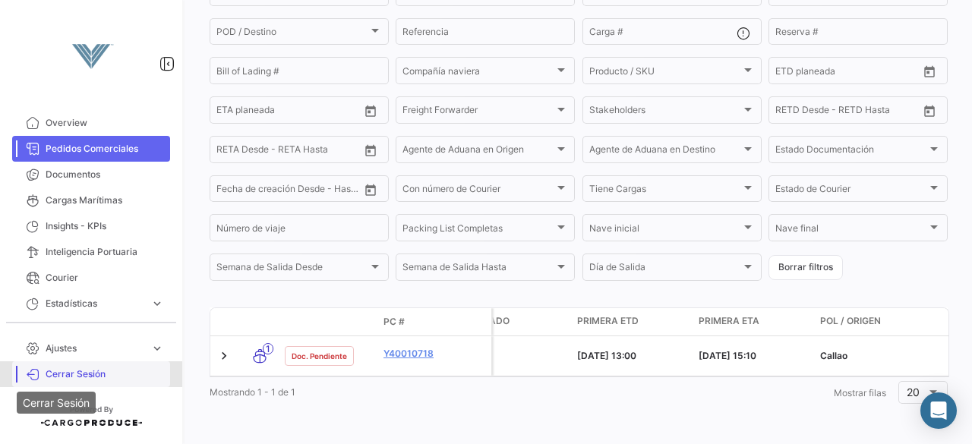
click at [36, 368] on icon at bounding box center [33, 375] width 14 height 14
